Goal: Task Accomplishment & Management: Complete application form

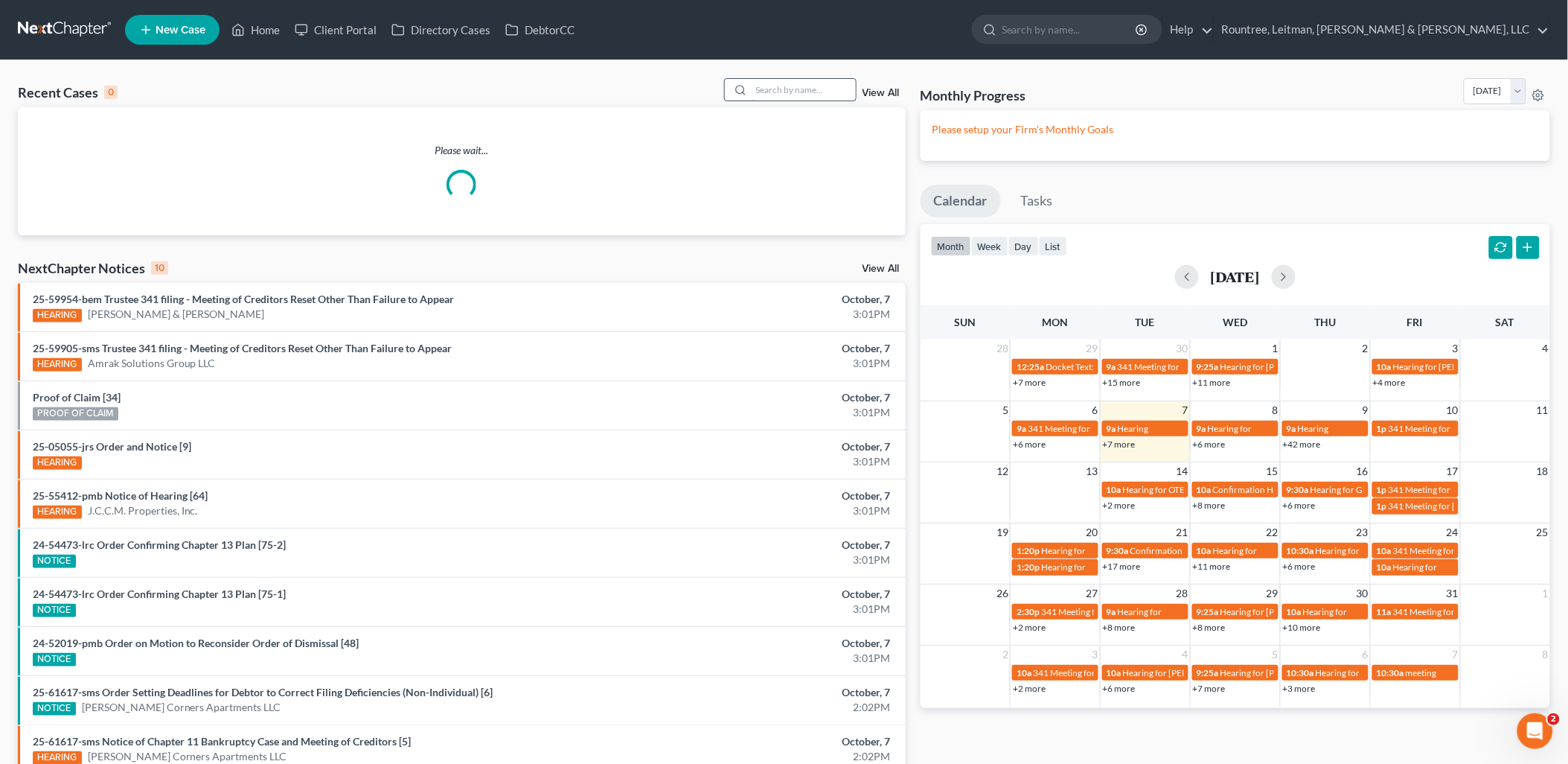
click at [808, 88] on input "search" at bounding box center [804, 89] width 104 height 21
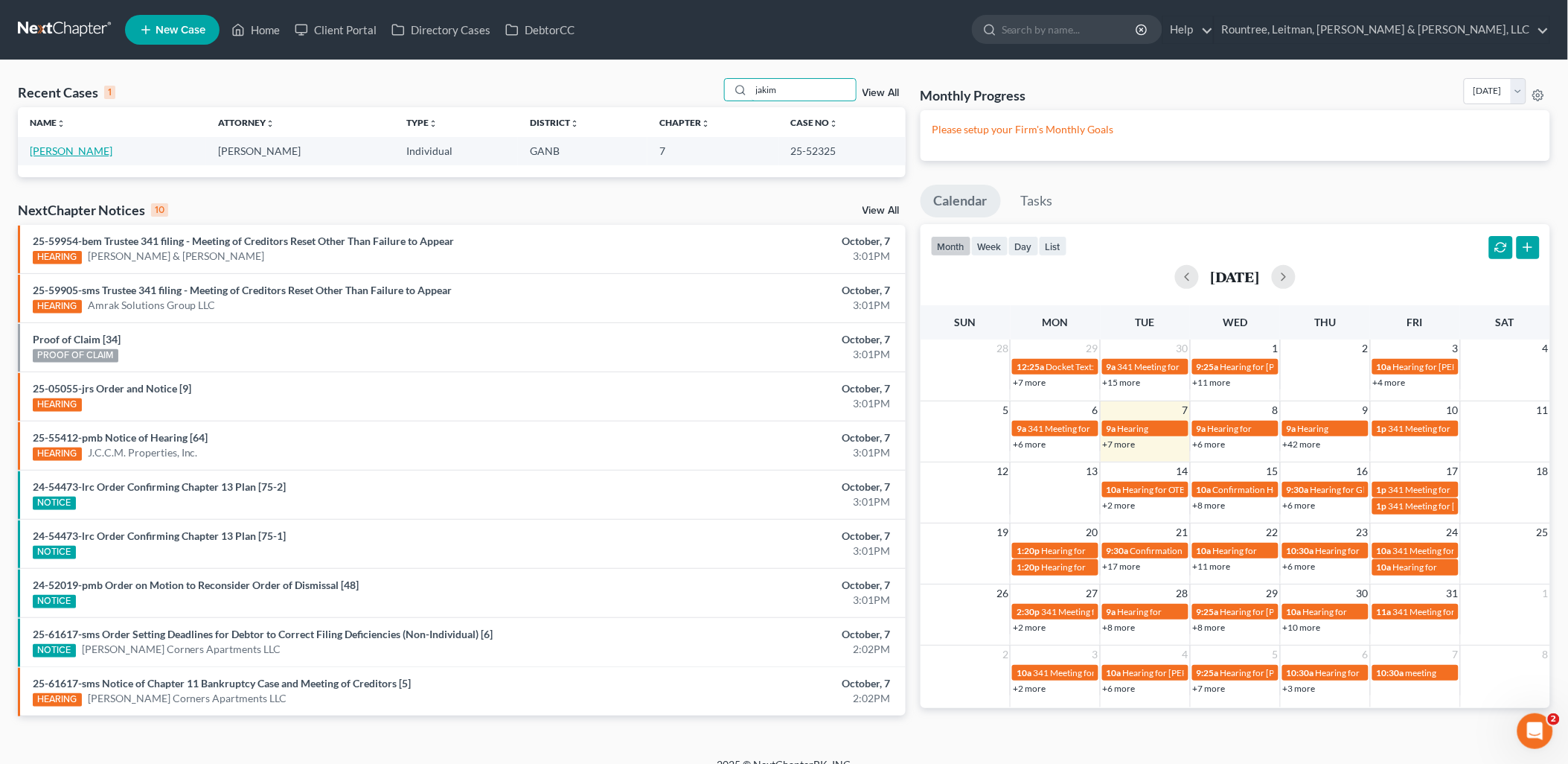
type input "jakim"
click at [78, 153] on link "[PERSON_NAME]" at bounding box center [71, 150] width 83 height 13
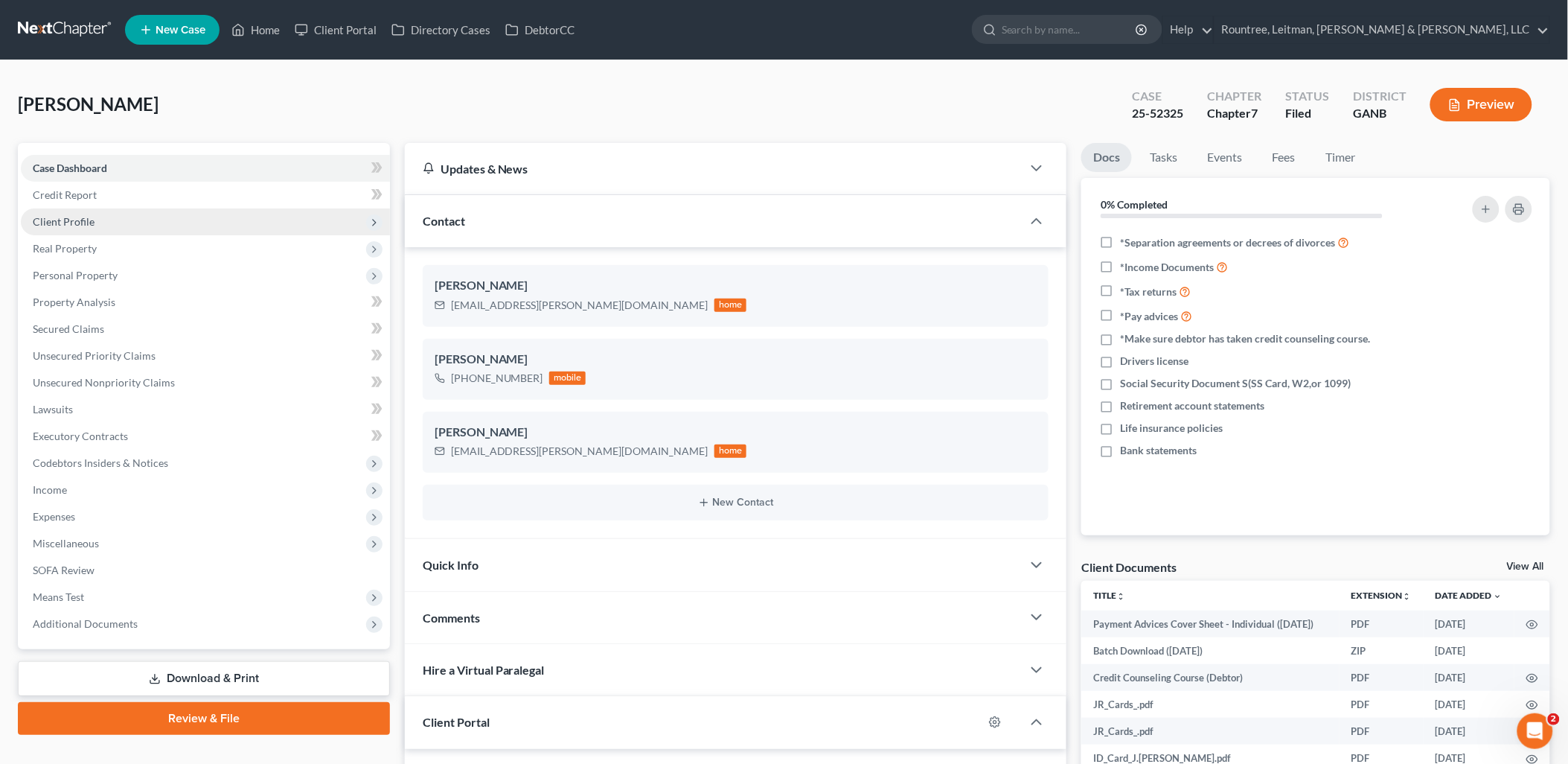
click at [136, 229] on span "Client Profile" at bounding box center [206, 222] width 369 height 27
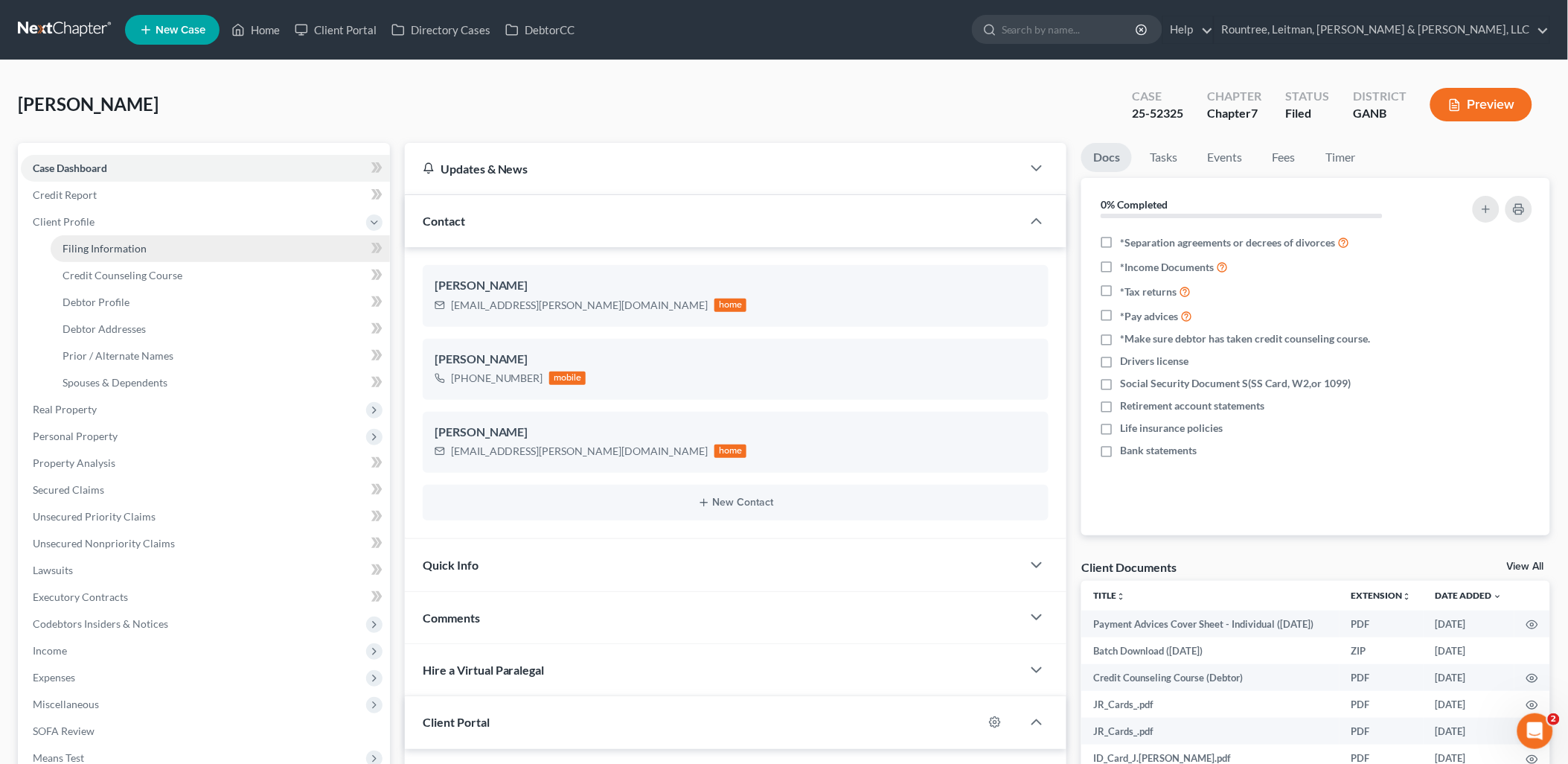
click at [136, 247] on span "Filing Information" at bounding box center [104, 247] width 84 height 13
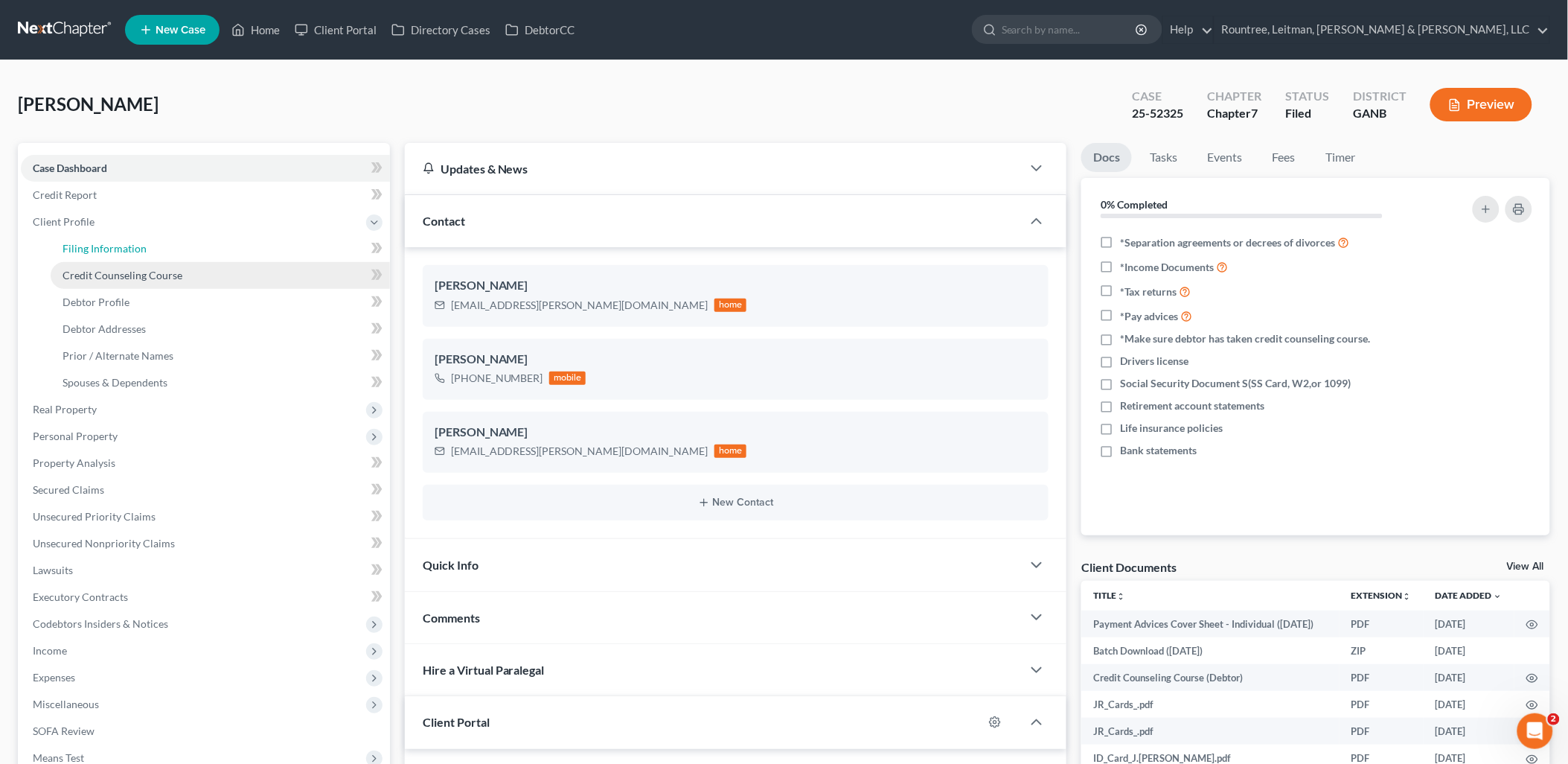
select select "0"
select select "3"
select select "0"
select select "19"
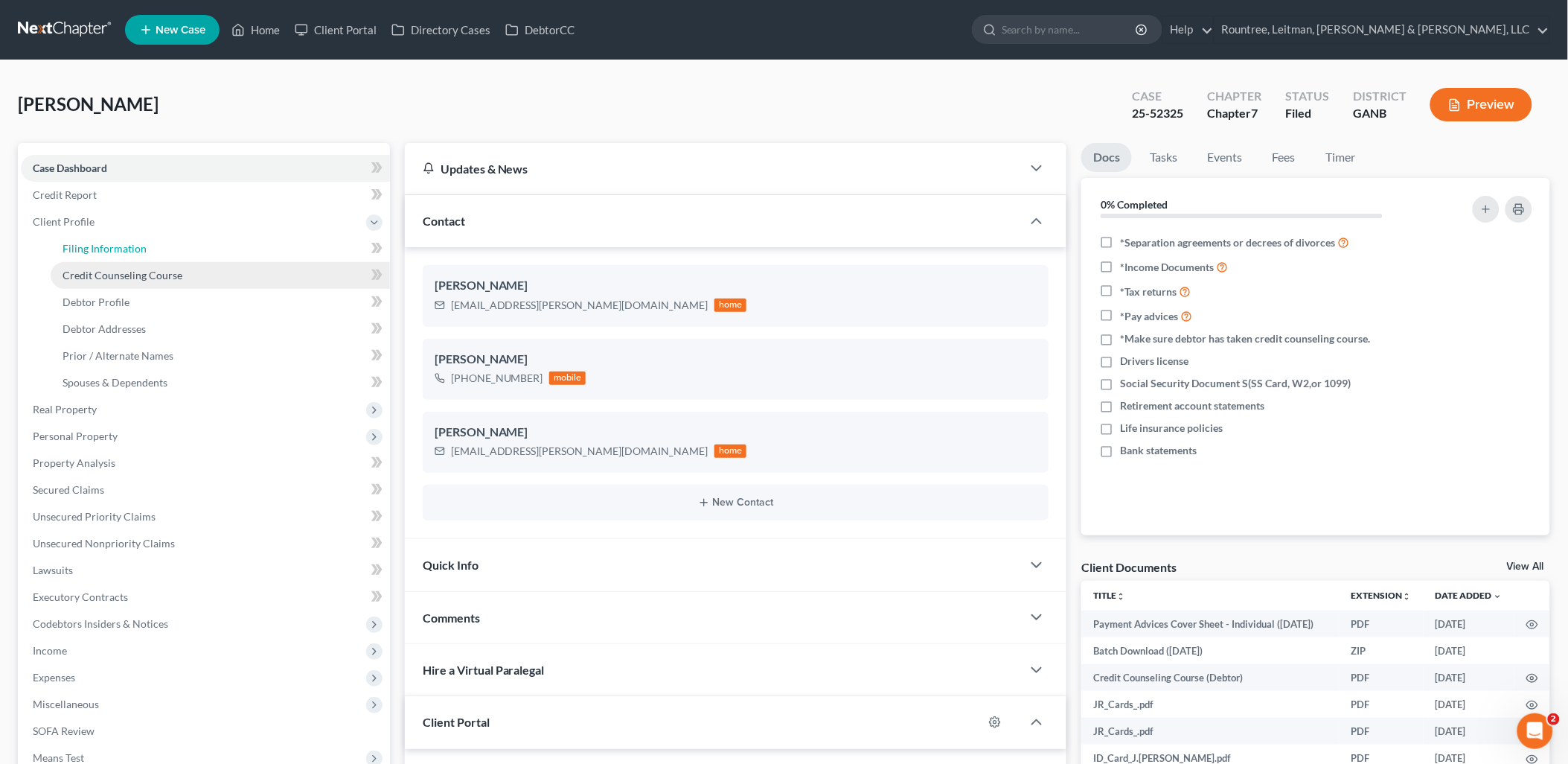
select select "3"
select select "10"
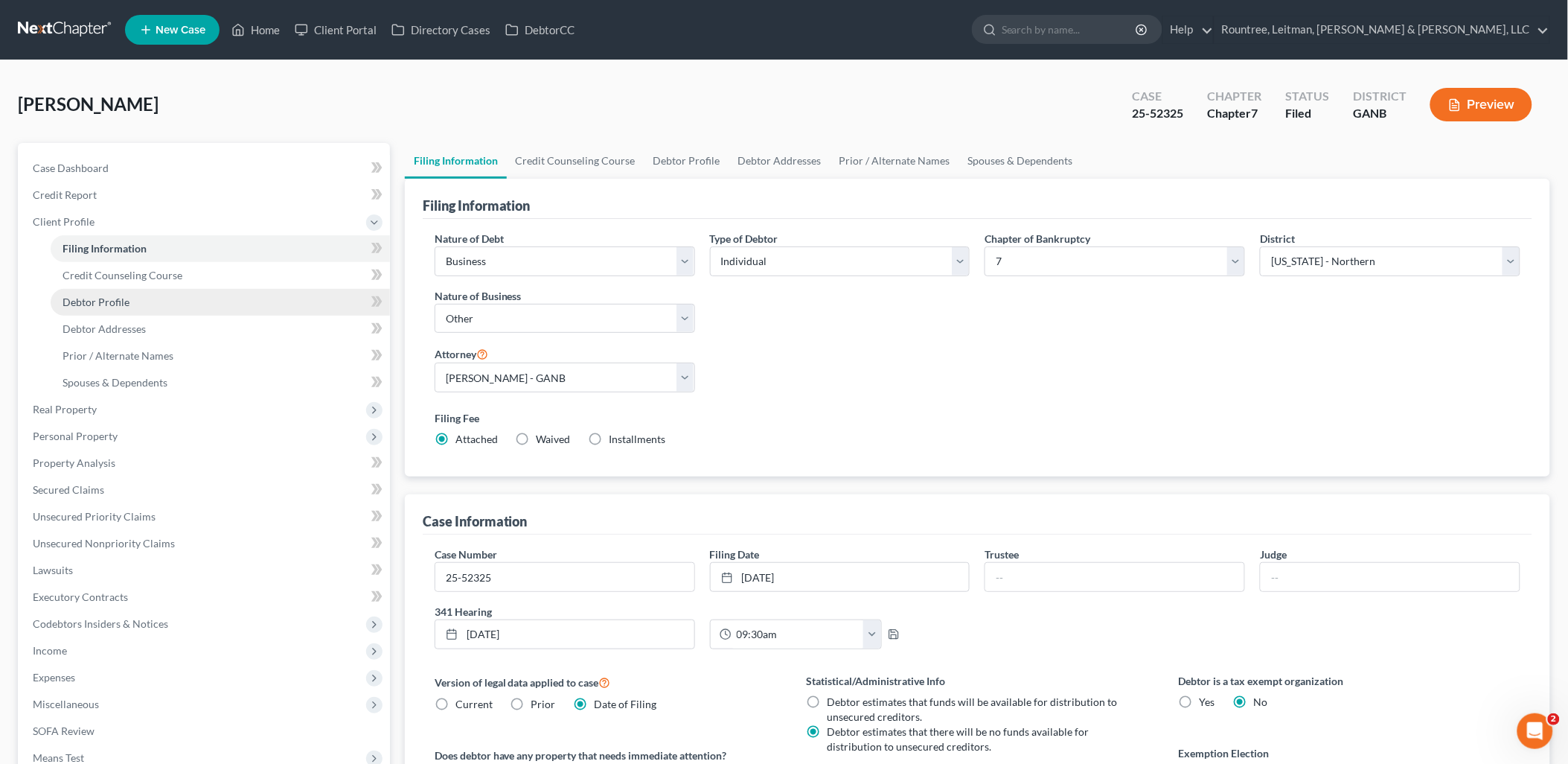
click at [142, 296] on link "Debtor Profile" at bounding box center [220, 302] width 340 height 27
select select "0"
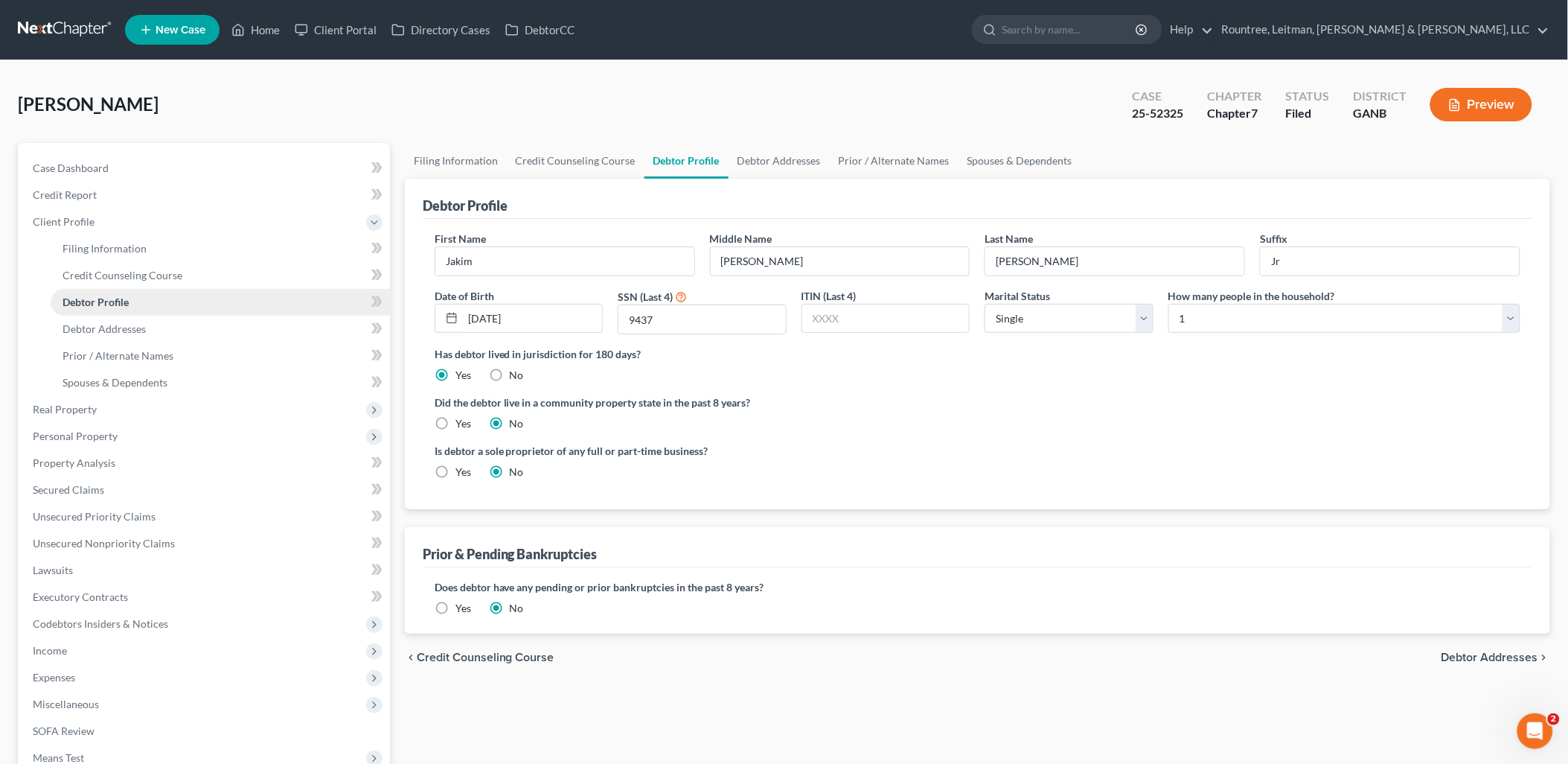
radio input "true"
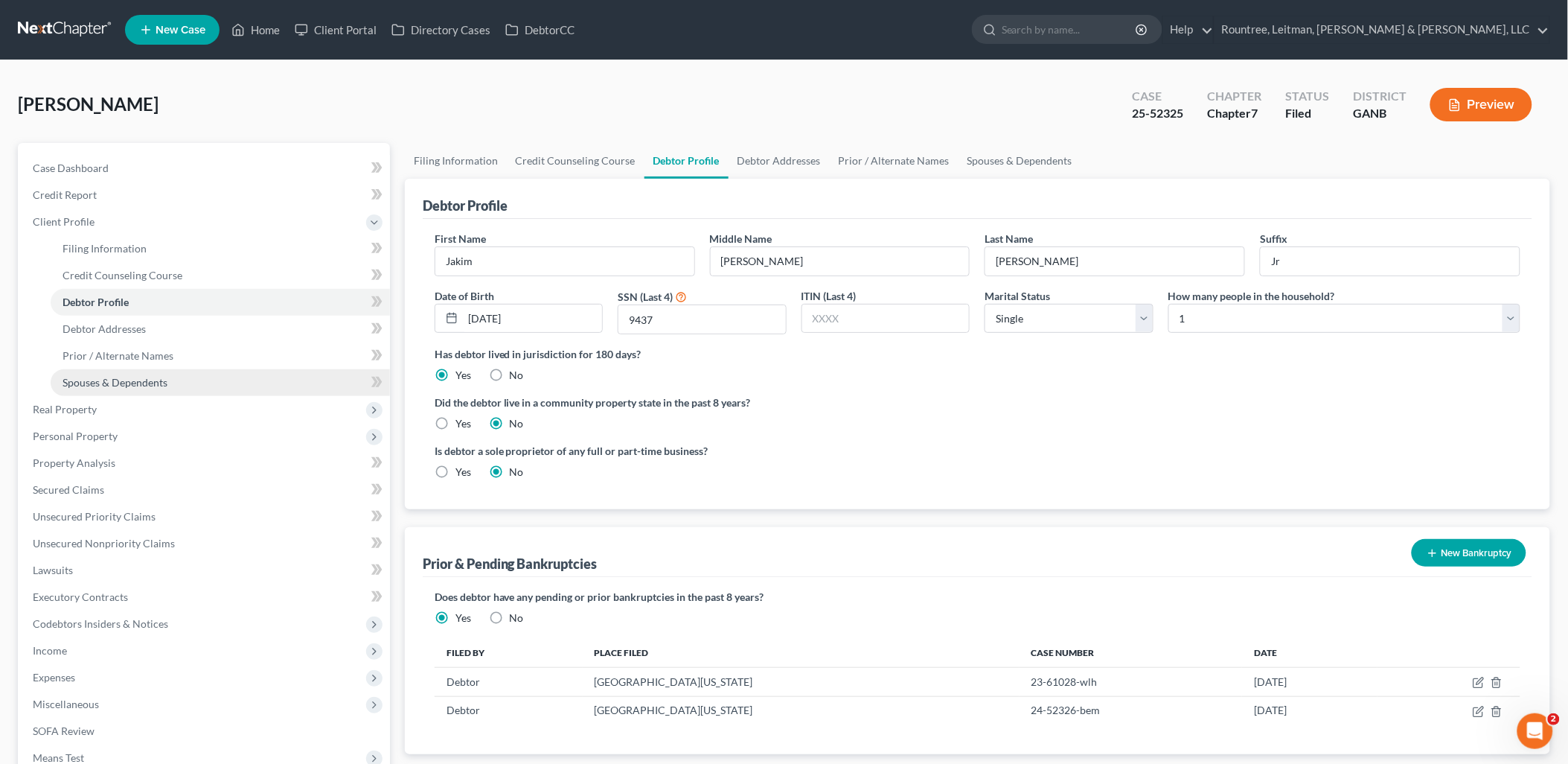
click at [153, 383] on span "Spouses & Dependents" at bounding box center [114, 382] width 105 height 13
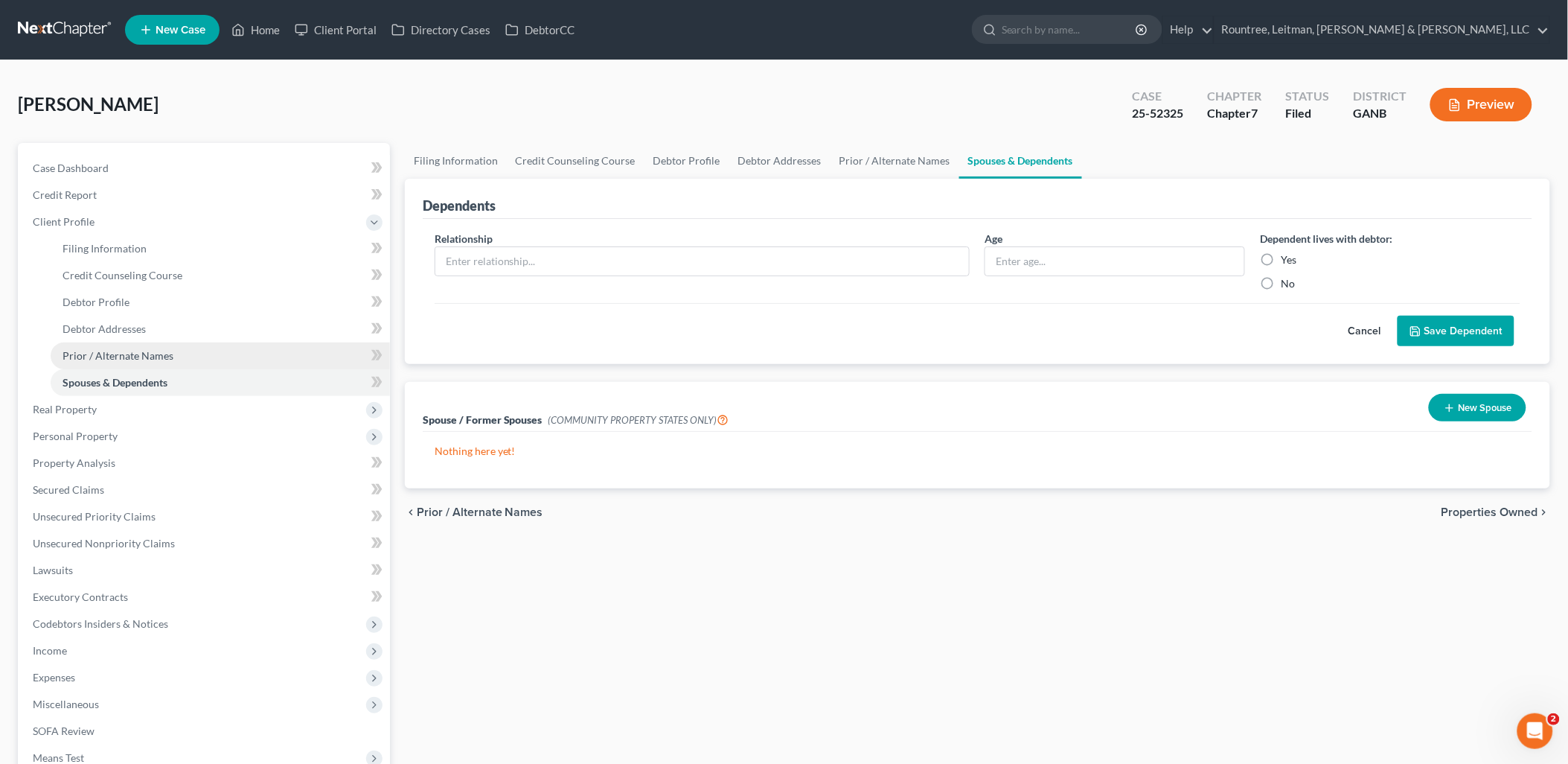
click at [157, 351] on span "Prior / Alternate Names" at bounding box center [117, 355] width 111 height 13
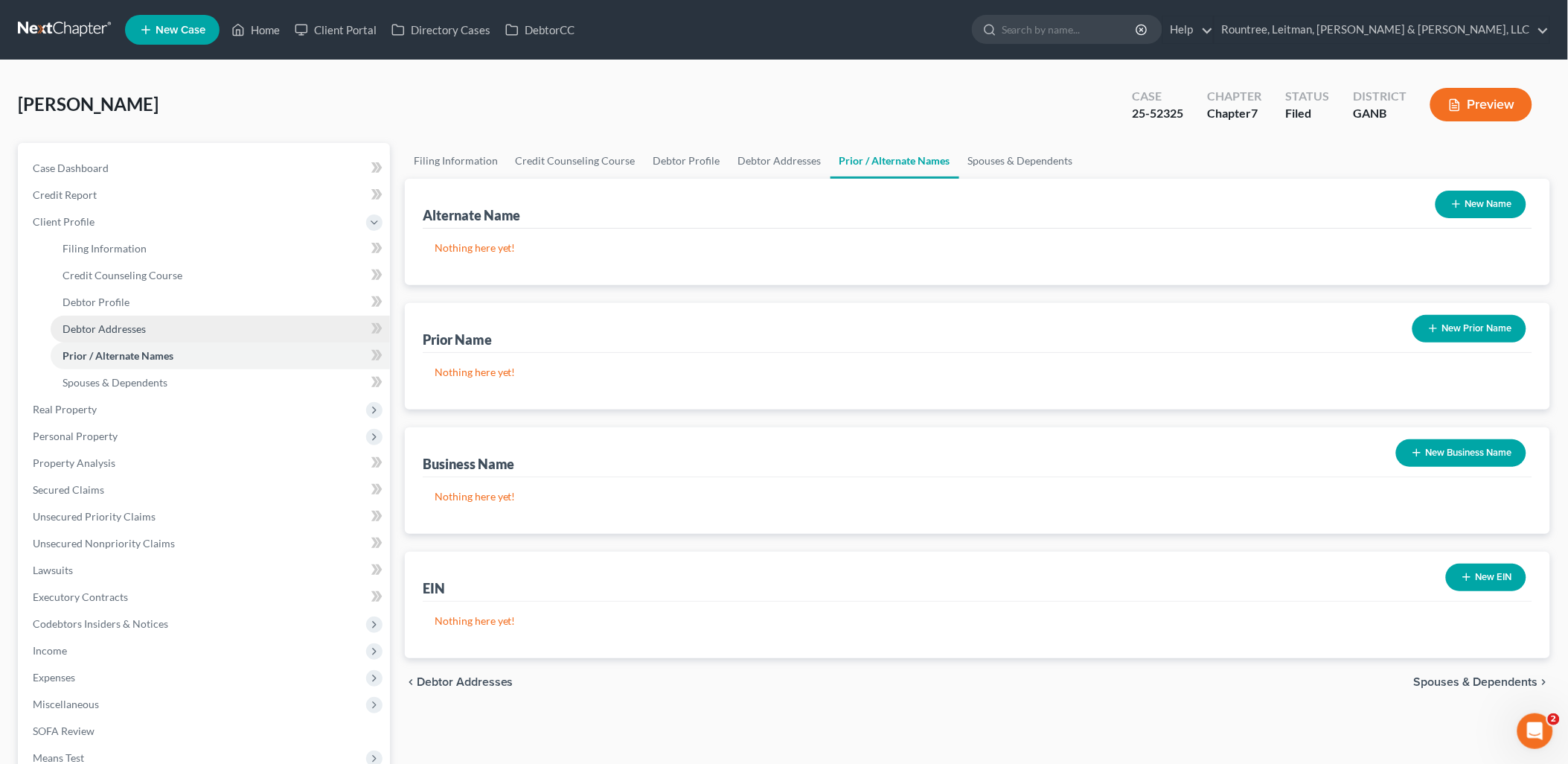
click at [155, 332] on link "Debtor Addresses" at bounding box center [220, 329] width 340 height 27
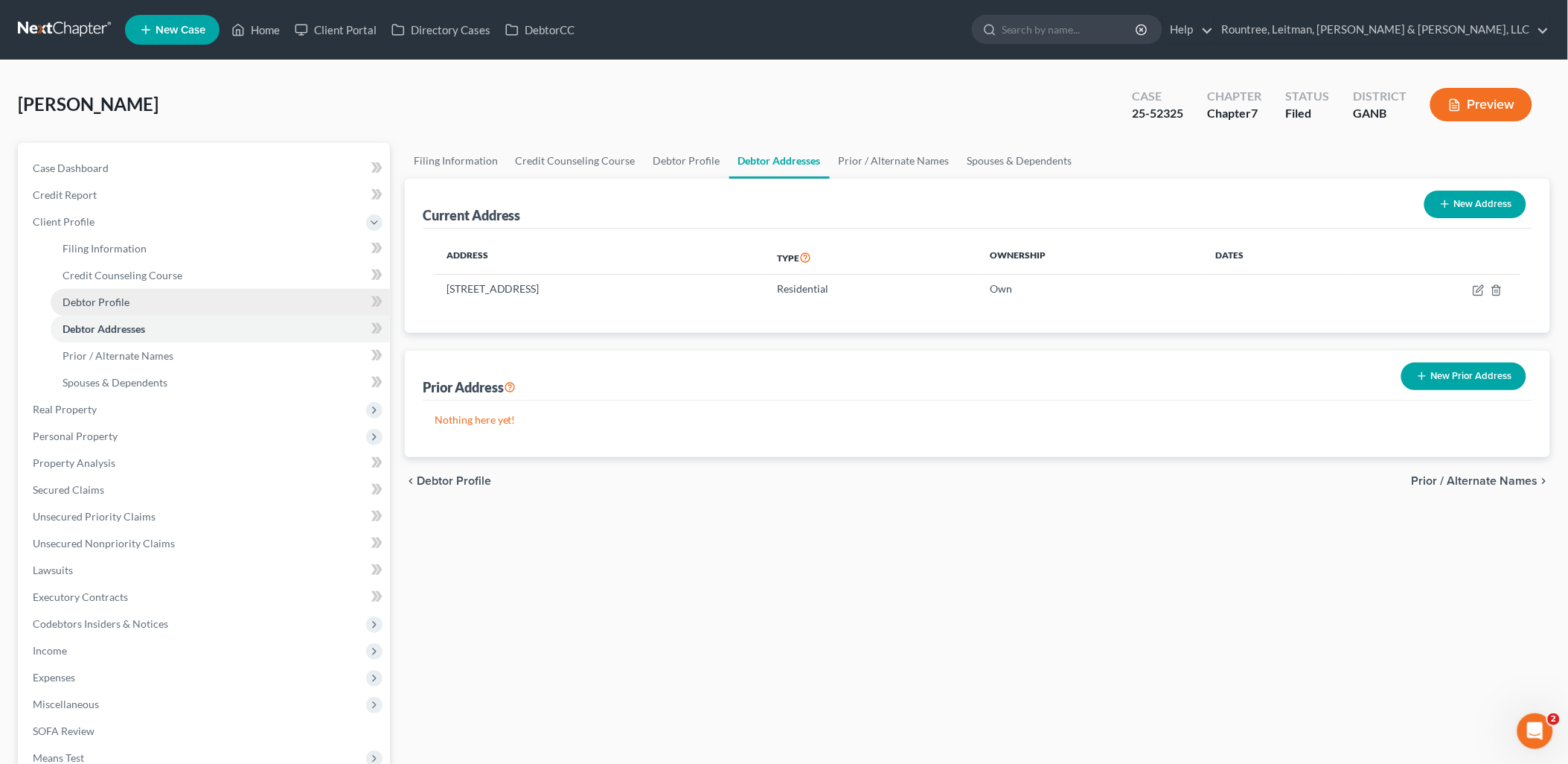
click at [150, 302] on link "Debtor Profile" at bounding box center [220, 302] width 340 height 27
select select "0"
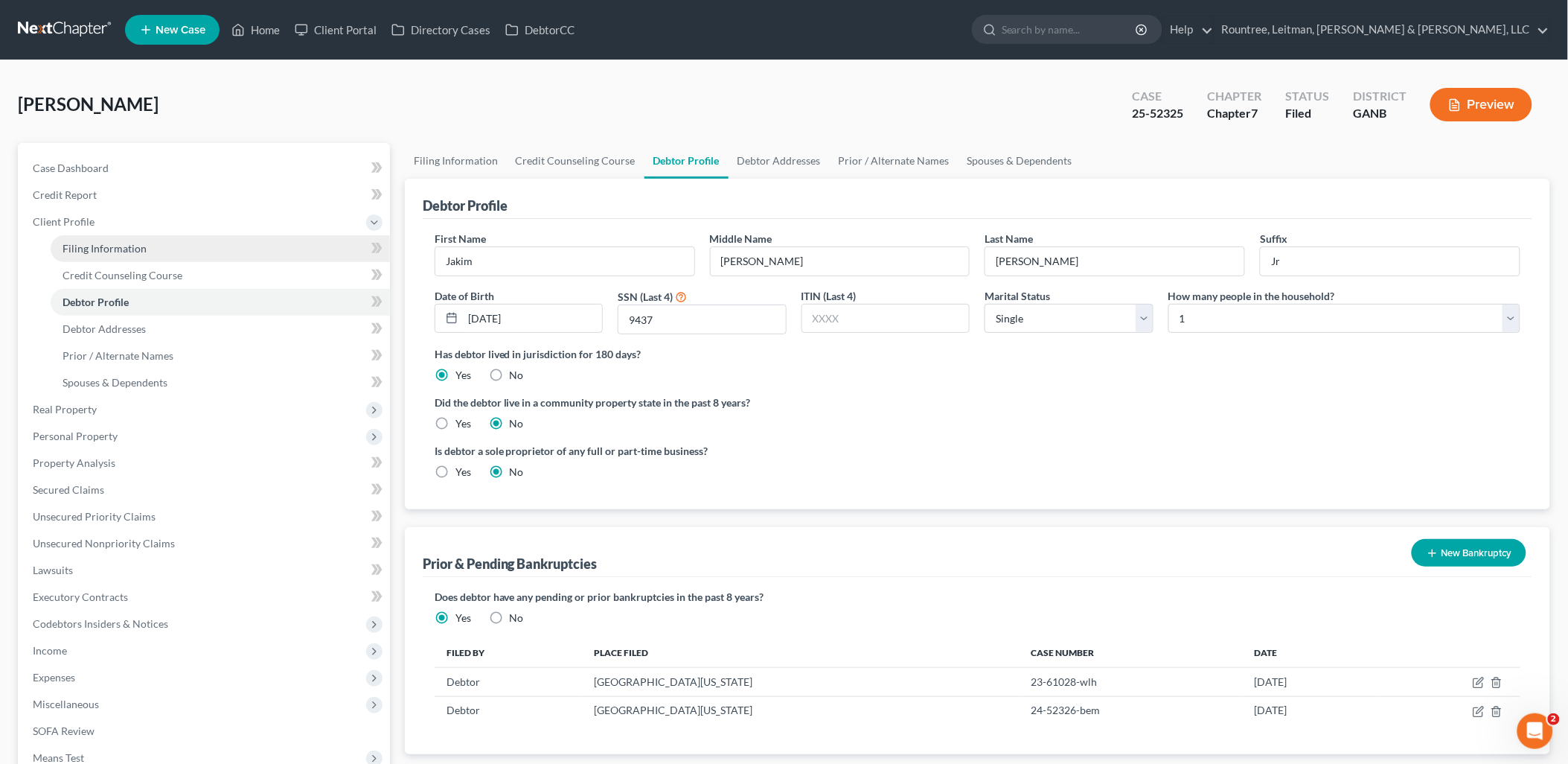
click at [176, 247] on link "Filing Information" at bounding box center [220, 249] width 340 height 27
select select "0"
select select "3"
select select "0"
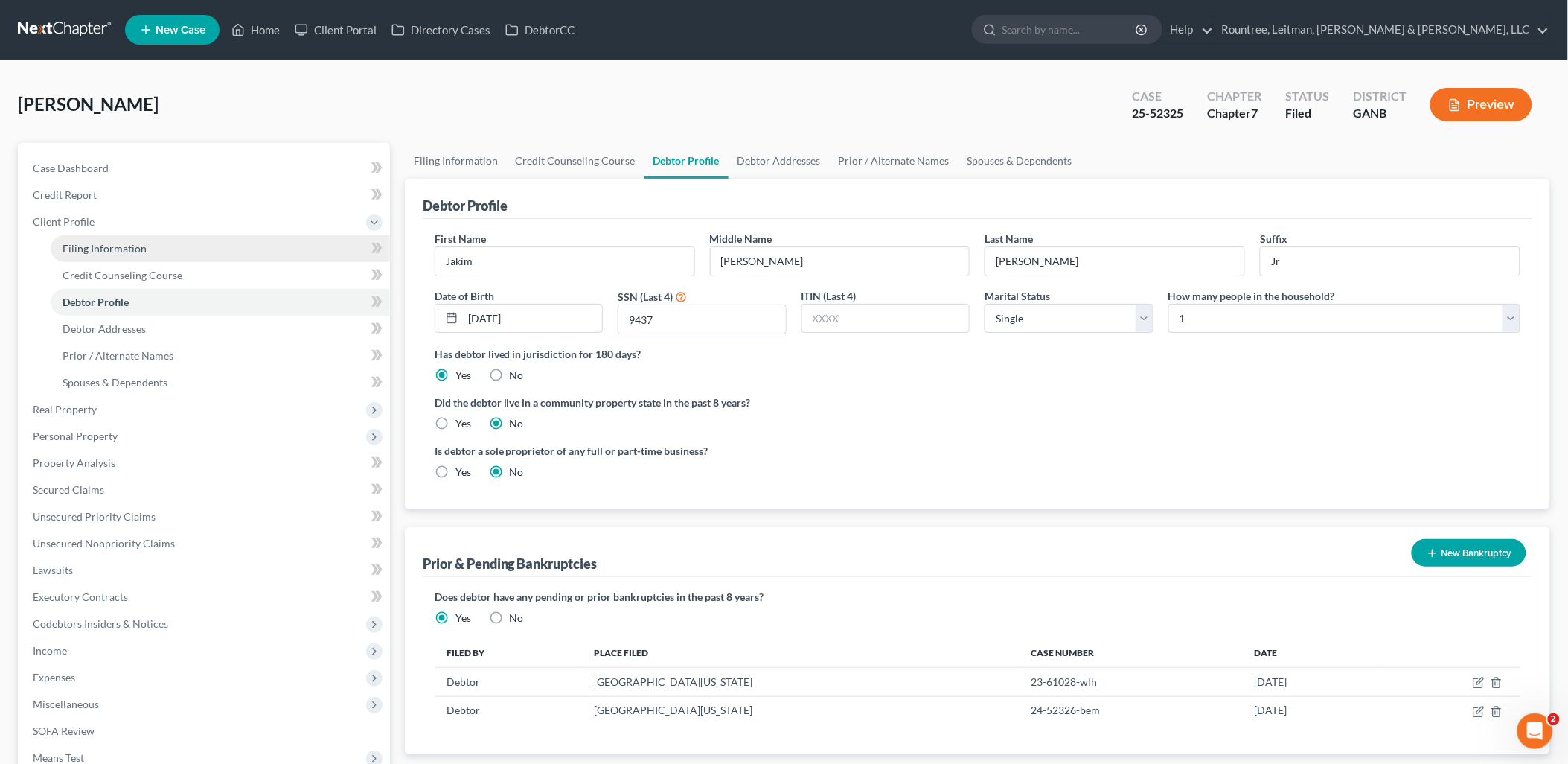
select select "19"
select select "3"
select select "10"
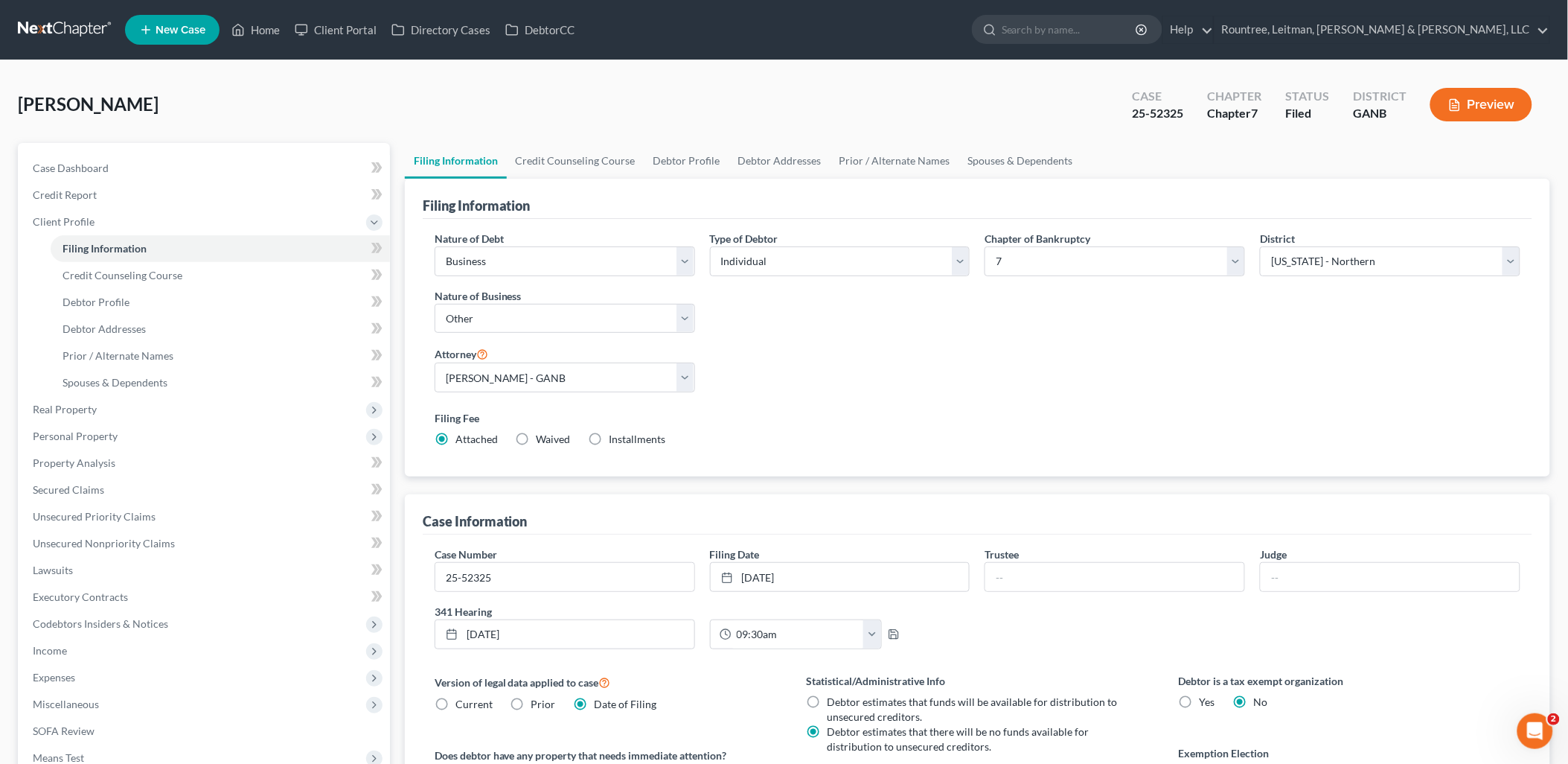
click at [177, 100] on div "[PERSON_NAME] Upgraded Case 25-52325 Chapter Chapter 7 Status Filed District GA…" at bounding box center [784, 110] width 1532 height 64
click at [317, 28] on link "Client Portal" at bounding box center [336, 30] width 97 height 27
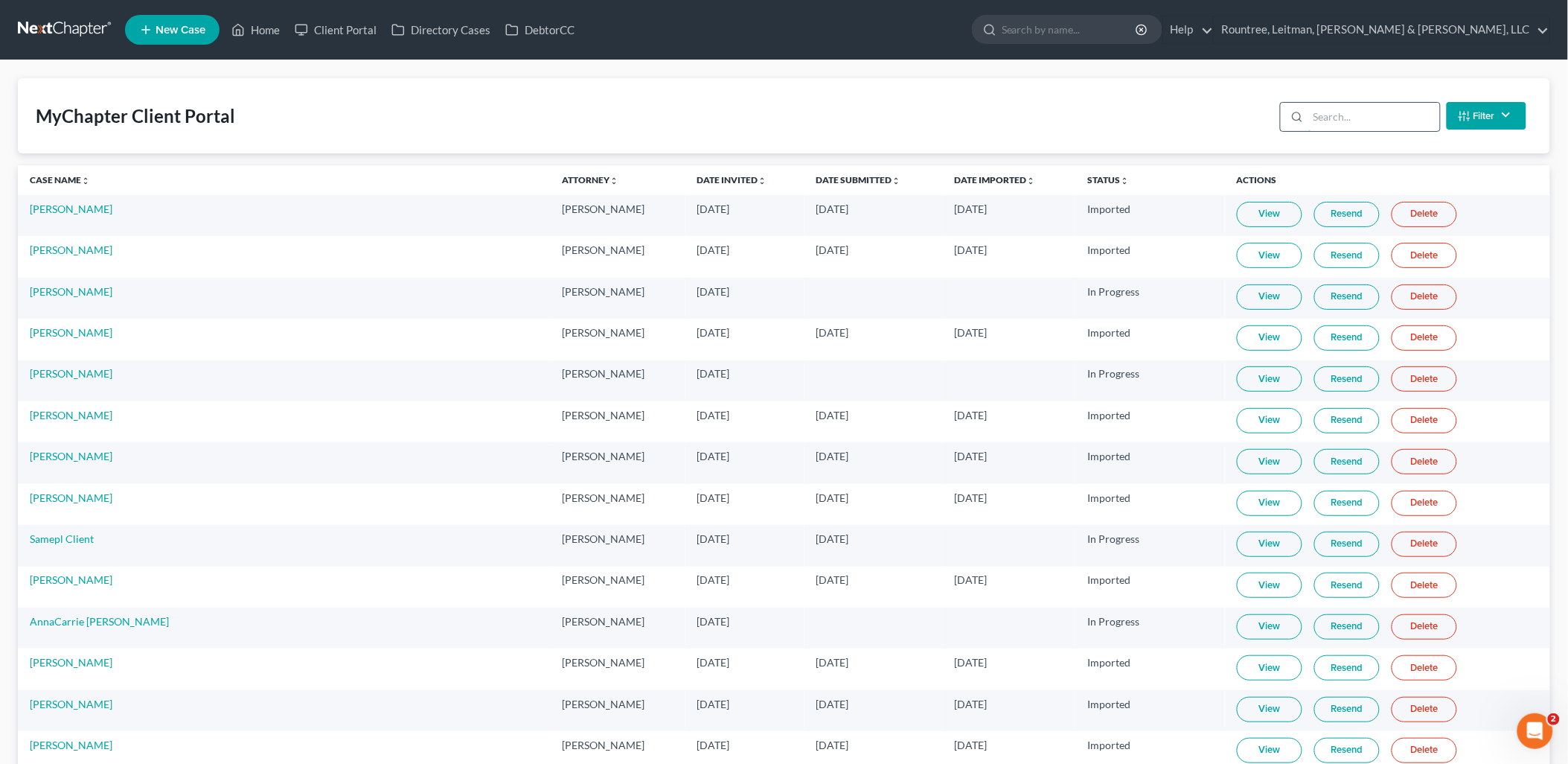
click at [1328, 120] on input "search" at bounding box center [1374, 116] width 132 height 28
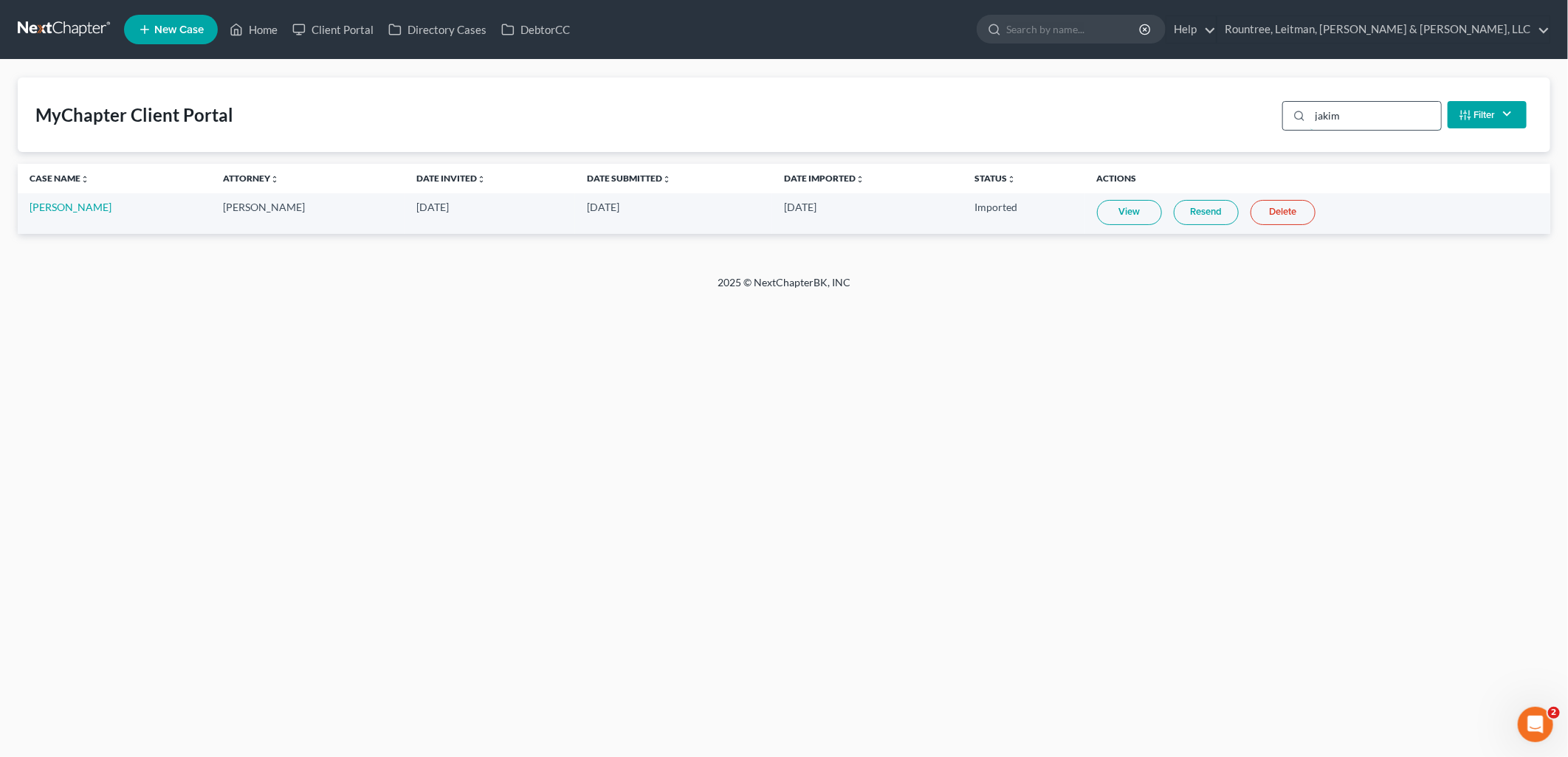
click at [1356, 113] on input "jakim" at bounding box center [1375, 115] width 131 height 28
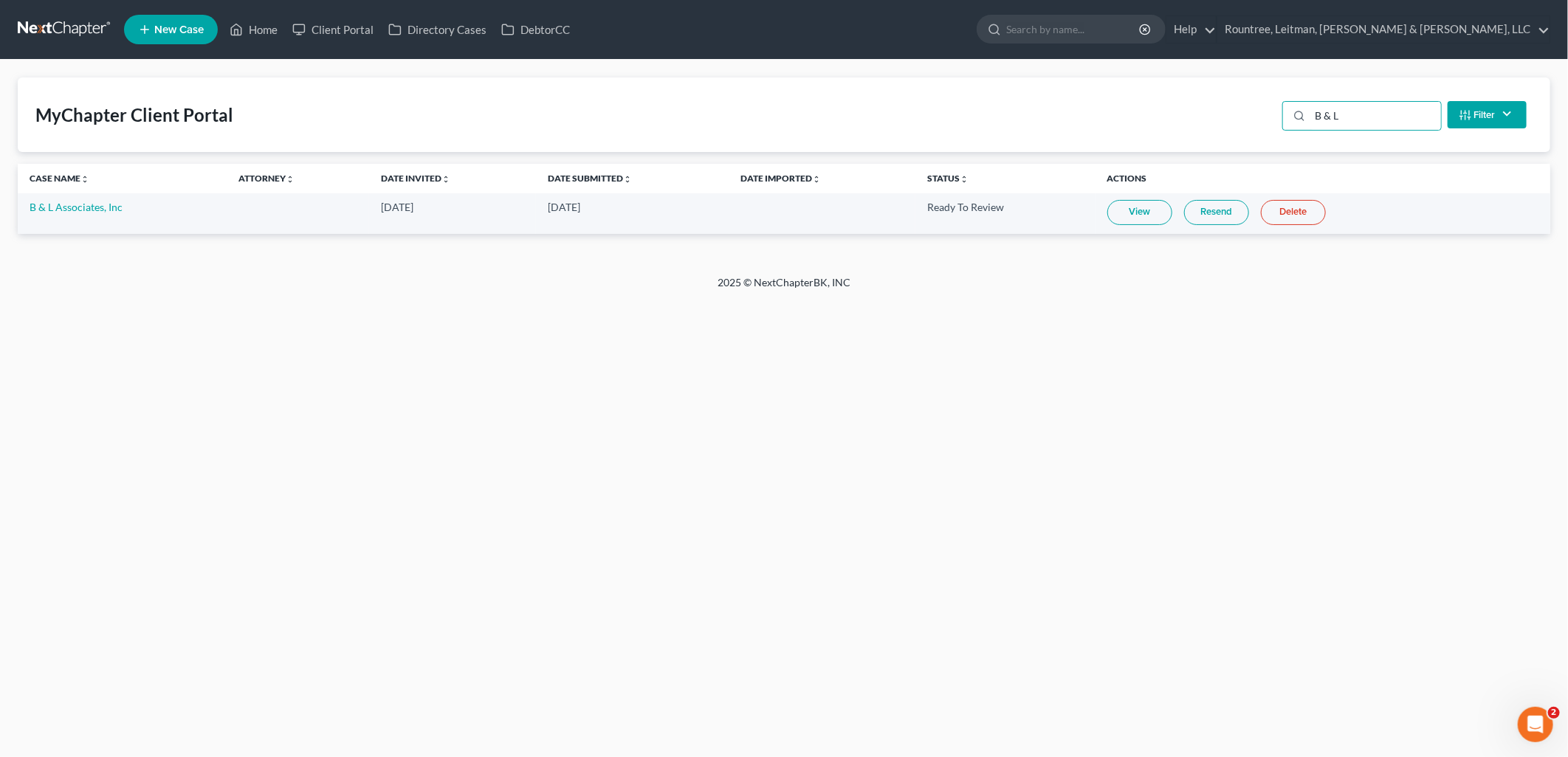
click at [1124, 205] on link "View" at bounding box center [1140, 213] width 65 height 25
click at [1382, 115] on input "B & L" at bounding box center [1375, 115] width 131 height 28
type input "B"
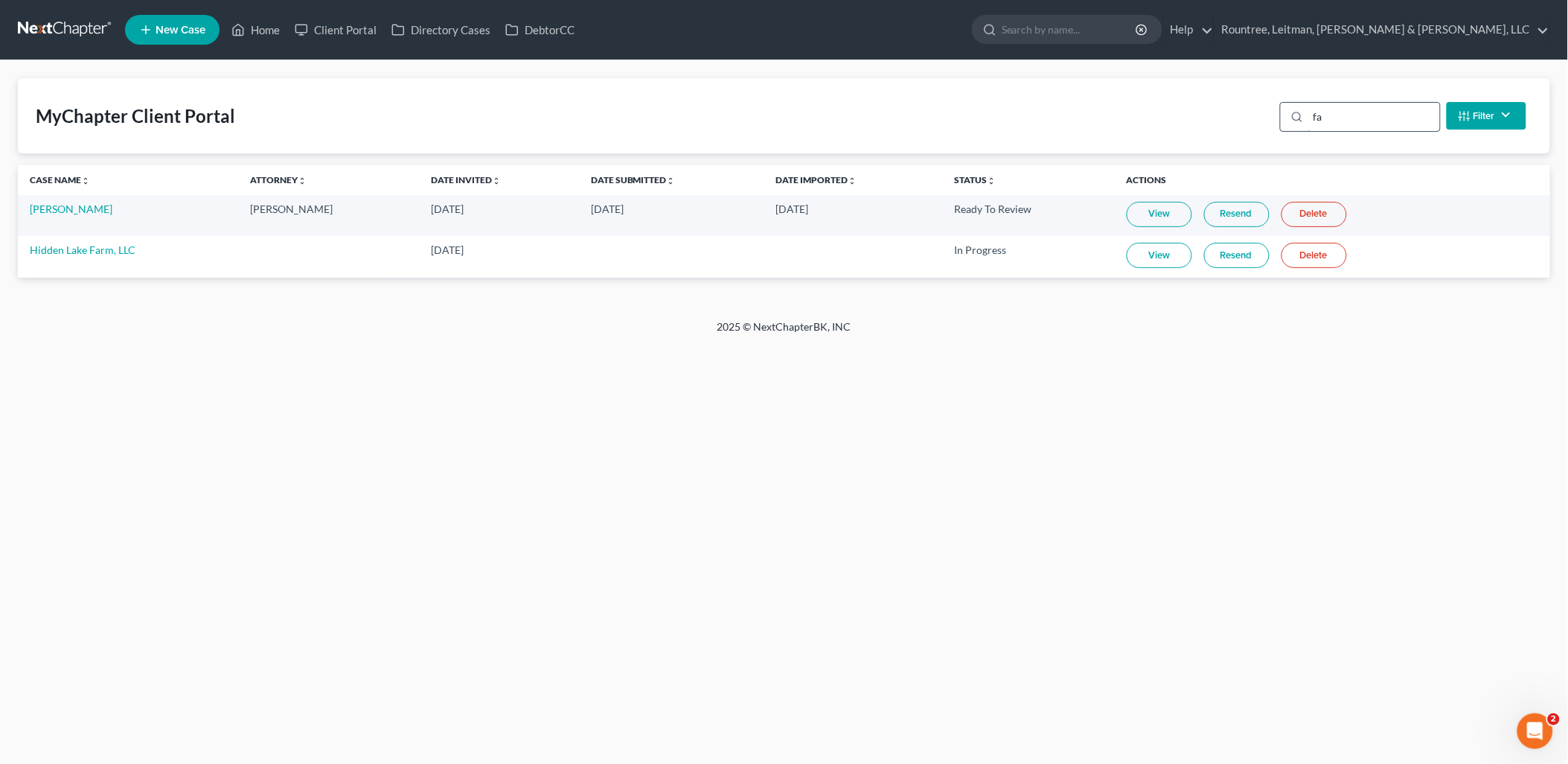
type input "f"
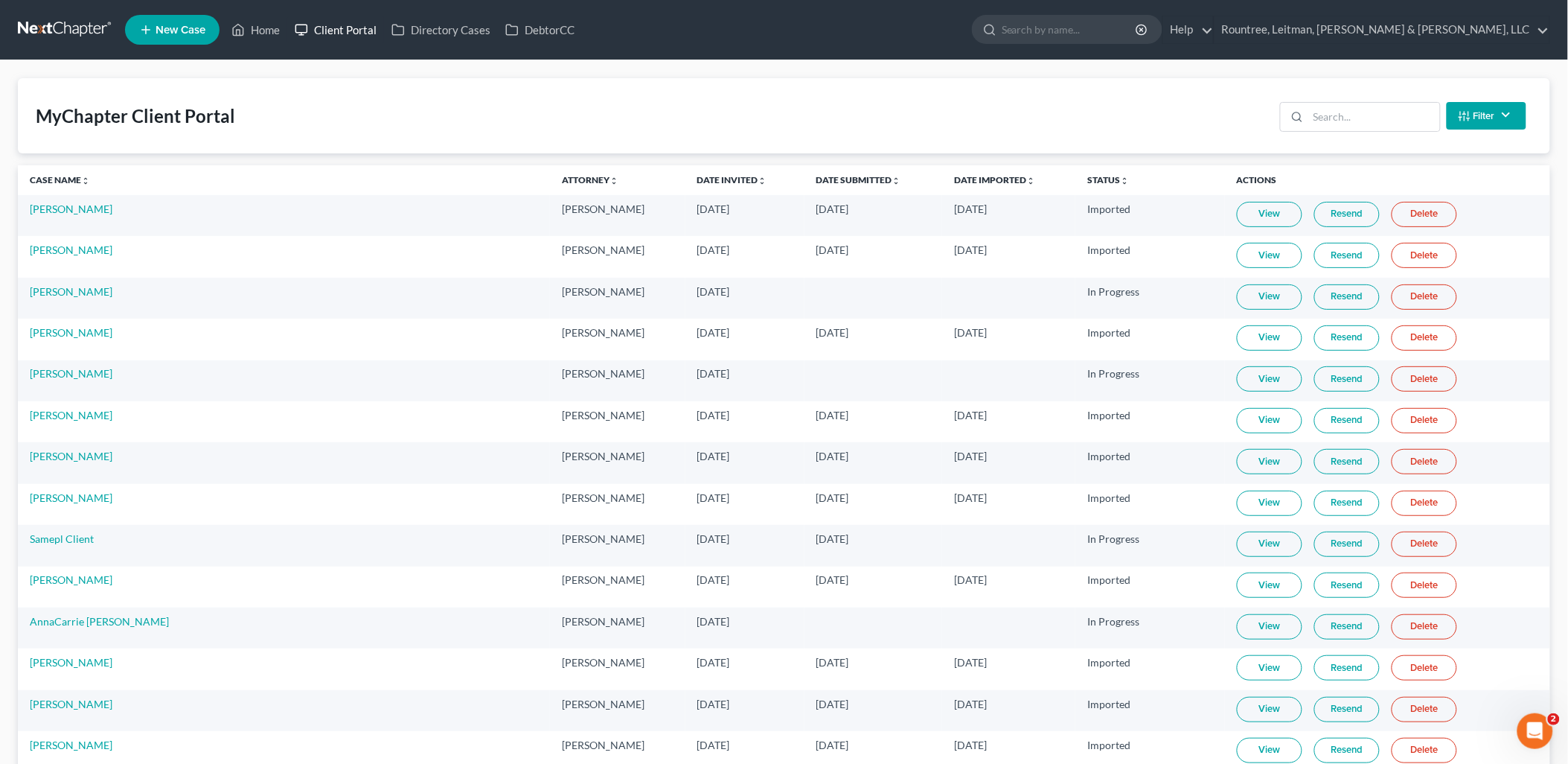
click at [306, 28] on icon at bounding box center [301, 30] width 13 height 18
click at [259, 40] on link "Home" at bounding box center [256, 30] width 63 height 27
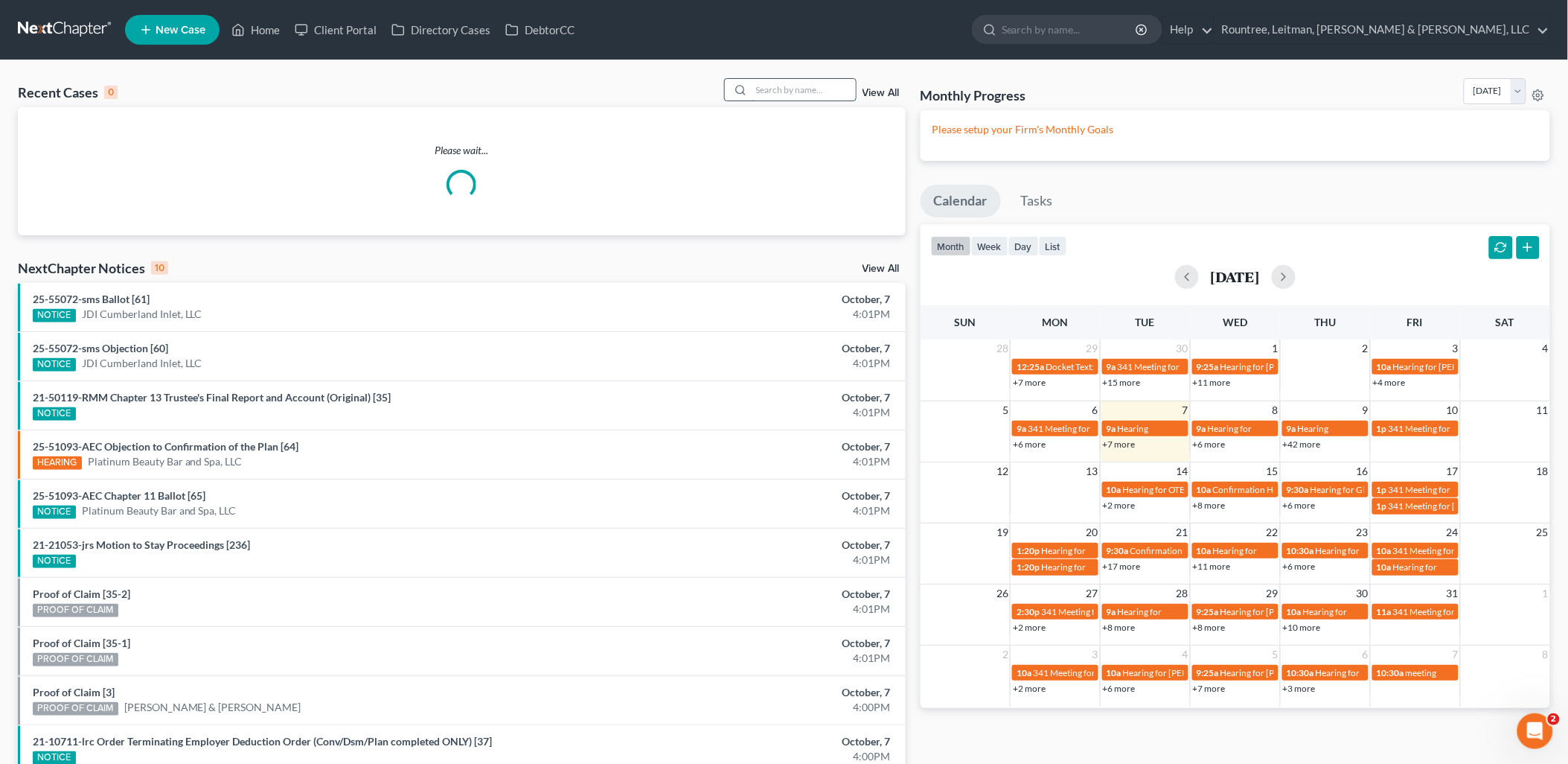
click at [782, 90] on input "search" at bounding box center [804, 89] width 104 height 21
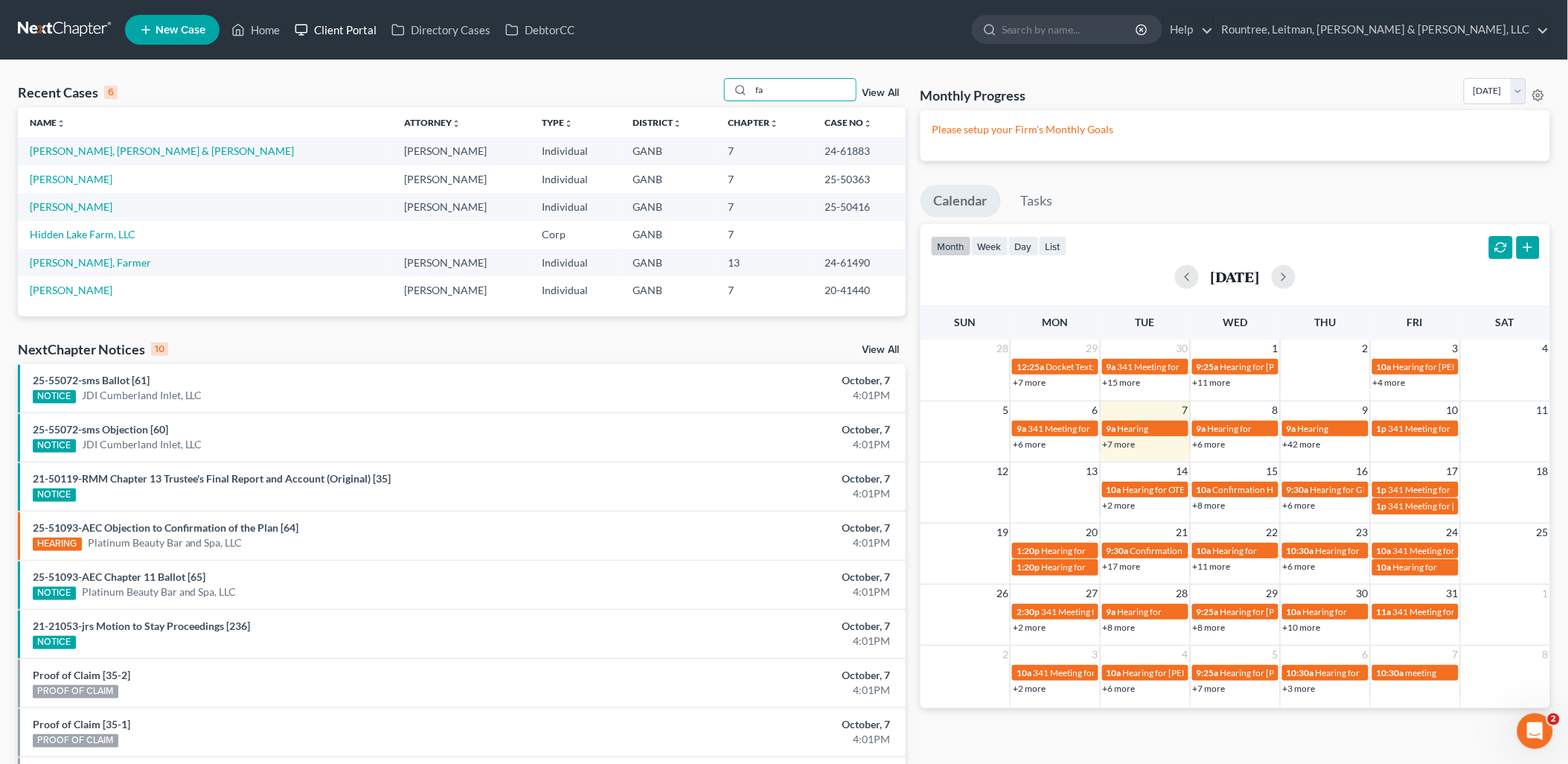
type input "f"
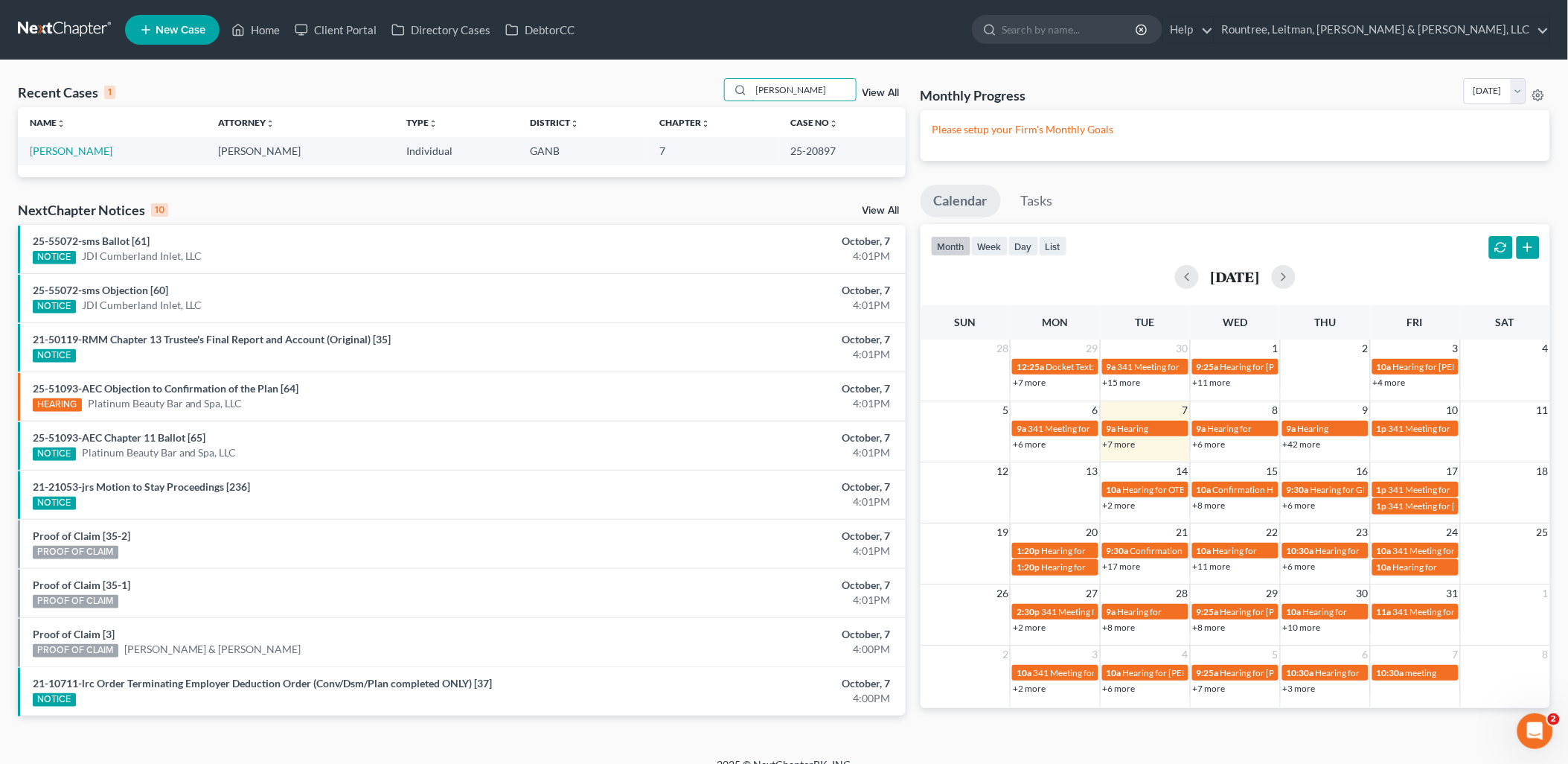
type input "[PERSON_NAME]"
